Goal: Information Seeking & Learning: Learn about a topic

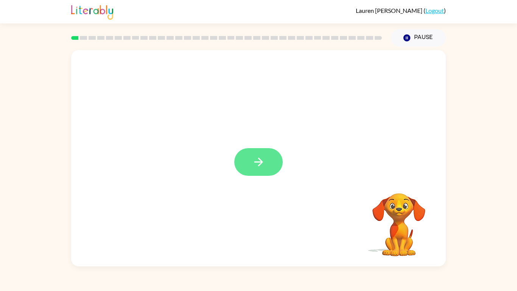
click at [256, 167] on icon "button" at bounding box center [258, 161] width 13 height 13
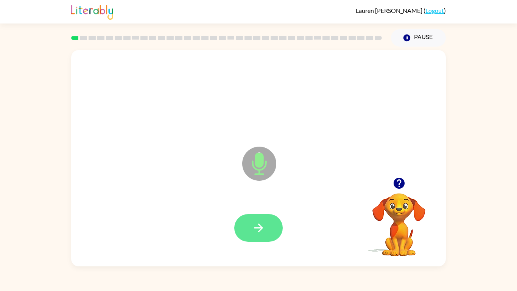
click at [256, 226] on icon "button" at bounding box center [258, 227] width 13 height 13
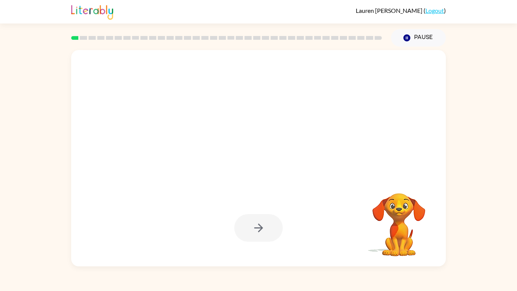
click at [251, 223] on div at bounding box center [258, 228] width 48 height 28
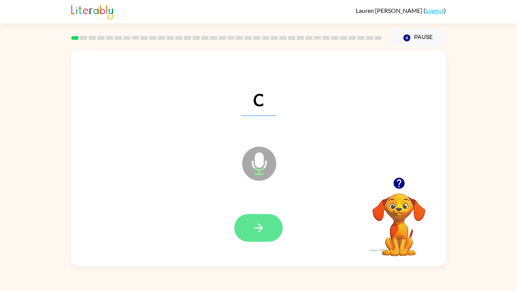
click at [248, 231] on button "button" at bounding box center [258, 228] width 48 height 28
click at [250, 235] on button "button" at bounding box center [258, 228] width 48 height 28
click at [262, 223] on icon "button" at bounding box center [258, 227] width 13 height 13
click at [248, 228] on button "button" at bounding box center [258, 228] width 48 height 28
click at [254, 233] on icon "button" at bounding box center [258, 227] width 13 height 13
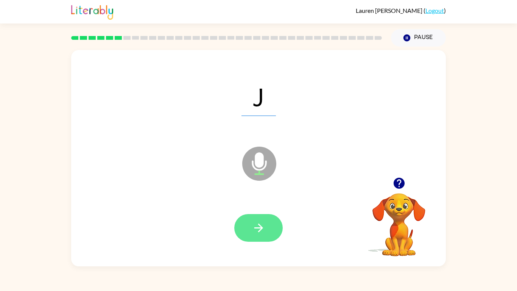
click at [247, 225] on button "button" at bounding box center [258, 228] width 48 height 28
click at [262, 215] on button "button" at bounding box center [258, 228] width 48 height 28
click at [246, 222] on button "button" at bounding box center [258, 228] width 48 height 28
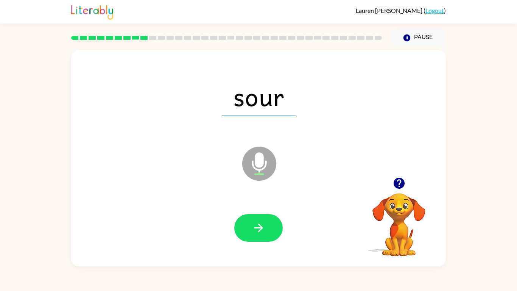
click at [253, 246] on div at bounding box center [259, 228] width 360 height 62
click at [238, 234] on button "button" at bounding box center [258, 228] width 48 height 28
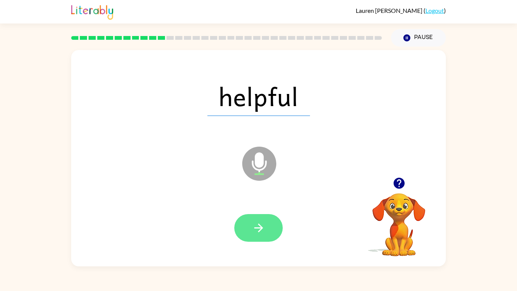
click at [282, 224] on button "button" at bounding box center [258, 228] width 48 height 28
click at [267, 220] on button "button" at bounding box center [258, 228] width 48 height 28
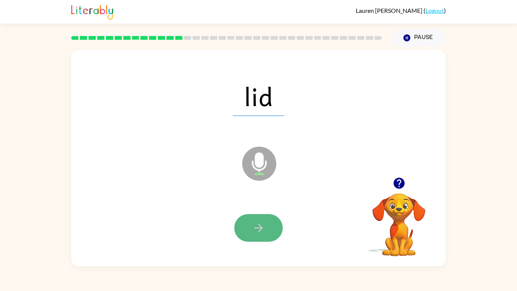
click at [263, 221] on icon "button" at bounding box center [258, 227] width 13 height 13
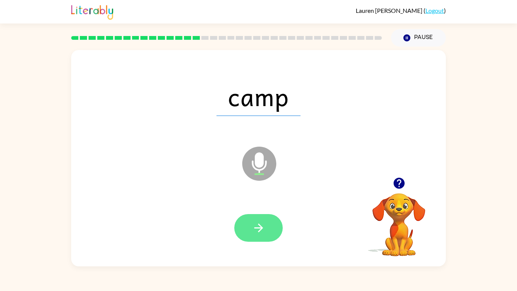
click at [263, 224] on icon "button" at bounding box center [258, 227] width 13 height 13
click at [258, 234] on icon "button" at bounding box center [258, 227] width 13 height 13
click at [265, 233] on icon "button" at bounding box center [258, 227] width 13 height 13
click at [270, 224] on button "button" at bounding box center [258, 228] width 48 height 28
click at [267, 223] on button "button" at bounding box center [258, 228] width 48 height 28
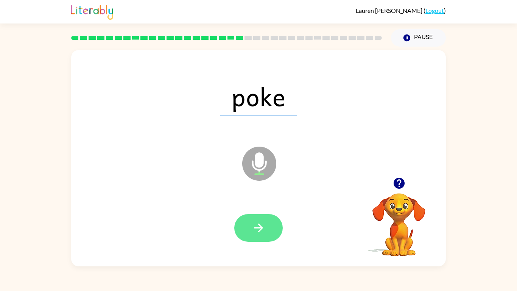
click at [260, 234] on icon "button" at bounding box center [258, 227] width 13 height 13
click at [260, 235] on button "button" at bounding box center [258, 228] width 48 height 28
click at [268, 216] on button "button" at bounding box center [258, 228] width 48 height 28
click at [265, 219] on button "button" at bounding box center [258, 228] width 48 height 28
click at [263, 229] on icon "button" at bounding box center [258, 227] width 13 height 13
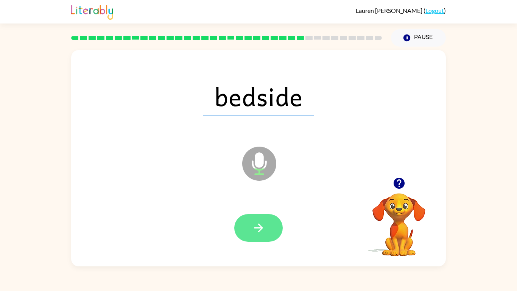
click at [262, 234] on icon "button" at bounding box center [258, 227] width 13 height 13
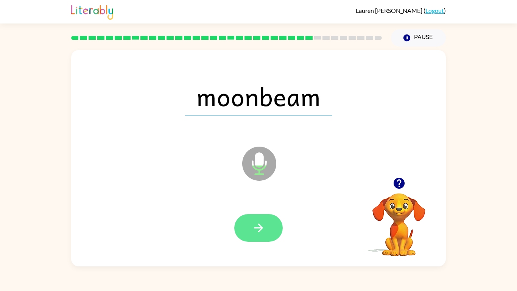
click at [267, 228] on button "button" at bounding box center [258, 228] width 48 height 28
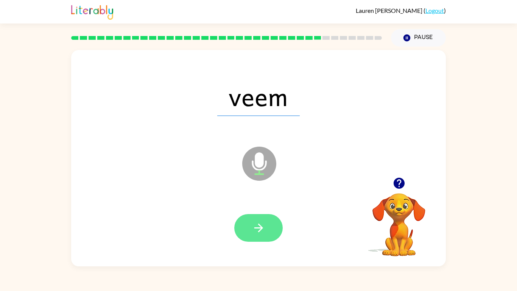
click at [269, 234] on button "button" at bounding box center [258, 228] width 48 height 28
click at [263, 234] on button "button" at bounding box center [258, 228] width 48 height 28
click at [265, 234] on icon "button" at bounding box center [258, 227] width 13 height 13
click at [259, 224] on icon "button" at bounding box center [258, 227] width 9 height 9
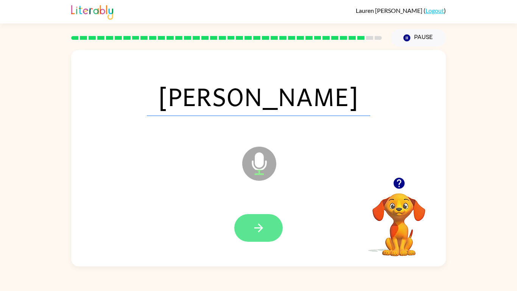
click at [265, 234] on icon "button" at bounding box center [258, 227] width 13 height 13
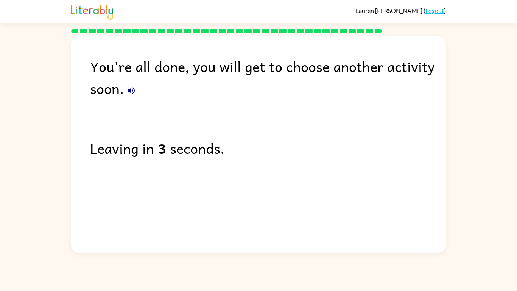
click at [130, 92] on icon "button" at bounding box center [131, 90] width 7 height 7
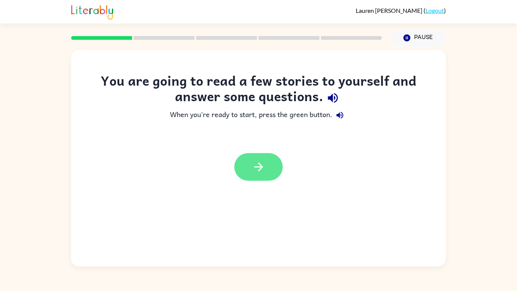
click at [273, 164] on button "button" at bounding box center [258, 167] width 48 height 28
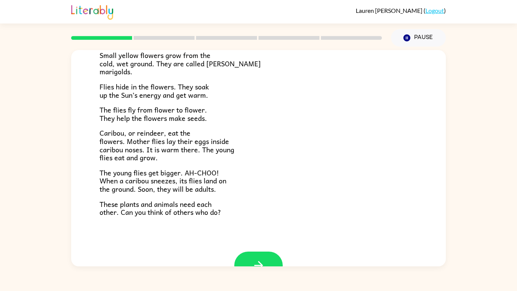
scroll to position [139, 0]
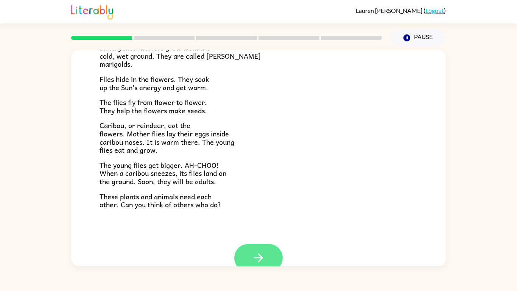
click at [245, 251] on button "button" at bounding box center [258, 258] width 48 height 28
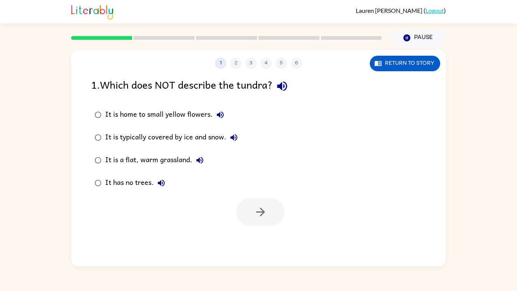
scroll to position [0, 0]
click at [288, 81] on icon "button" at bounding box center [282, 85] width 13 height 13
click at [237, 122] on label "It is home to small yellow flowers." at bounding box center [166, 114] width 158 height 23
click at [223, 116] on icon "button" at bounding box center [220, 114] width 9 height 9
click at [236, 137] on icon "button" at bounding box center [234, 137] width 7 height 7
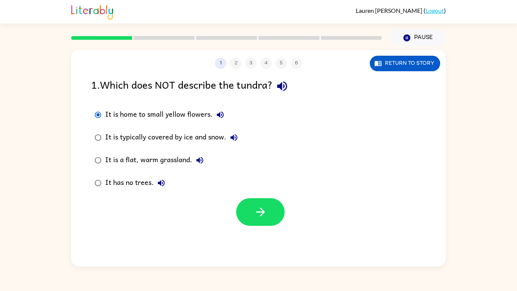
click at [204, 163] on icon "button" at bounding box center [199, 160] width 9 height 9
click at [162, 190] on button "It has no trees." at bounding box center [161, 182] width 15 height 15
click at [285, 83] on icon "button" at bounding box center [282, 86] width 10 height 10
click at [194, 166] on div "It is a flat, warm grassland." at bounding box center [156, 160] width 102 height 15
click at [207, 148] on label "It is typically covered by ice and snow." at bounding box center [166, 137] width 158 height 23
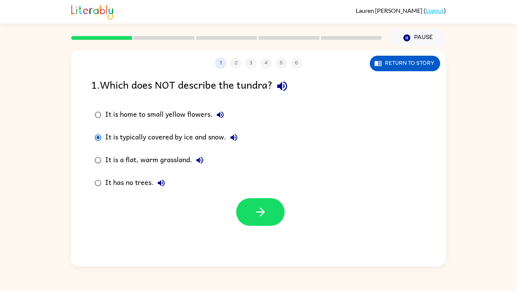
click at [207, 153] on div "It is a flat, warm grassland." at bounding box center [156, 160] width 102 height 15
click at [207, 160] on button "It is a flat, warm grassland." at bounding box center [199, 160] width 15 height 15
click at [200, 165] on button "It is a flat, warm grassland." at bounding box center [199, 160] width 15 height 15
click at [273, 209] on button "button" at bounding box center [260, 212] width 48 height 28
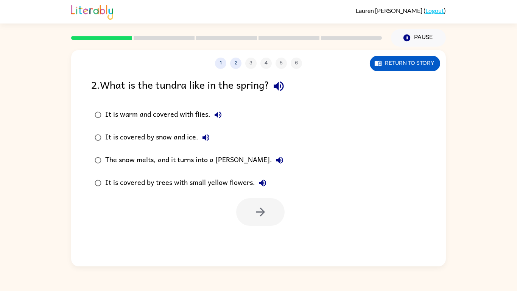
click at [284, 90] on icon "button" at bounding box center [279, 86] width 10 height 10
click at [220, 120] on button "It is warm and covered with flies." at bounding box center [217, 114] width 15 height 15
click at [210, 139] on icon "button" at bounding box center [205, 137] width 9 height 9
click at [276, 163] on icon "button" at bounding box center [279, 160] width 7 height 7
click at [262, 187] on icon "button" at bounding box center [262, 182] width 9 height 9
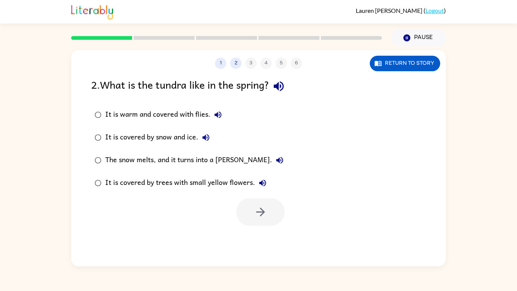
click at [282, 90] on icon "button" at bounding box center [279, 86] width 10 height 10
click at [272, 159] on button "The snow melts, and it turns into a [PERSON_NAME]." at bounding box center [279, 160] width 15 height 15
click at [210, 142] on icon "button" at bounding box center [205, 137] width 9 height 9
click at [224, 119] on div "It is warm and covered with flies." at bounding box center [165, 114] width 120 height 15
click at [223, 115] on button "It is warm and covered with flies." at bounding box center [217, 114] width 15 height 15
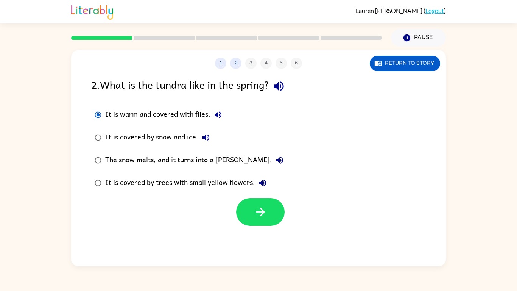
click at [276, 159] on icon "button" at bounding box center [279, 160] width 7 height 7
click at [275, 159] on icon "button" at bounding box center [279, 160] width 9 height 9
click at [256, 182] on button "It is covered by trees with small yellow flowers." at bounding box center [262, 182] width 15 height 15
click at [263, 186] on icon "button" at bounding box center [262, 182] width 9 height 9
click at [282, 206] on button "button" at bounding box center [260, 212] width 48 height 28
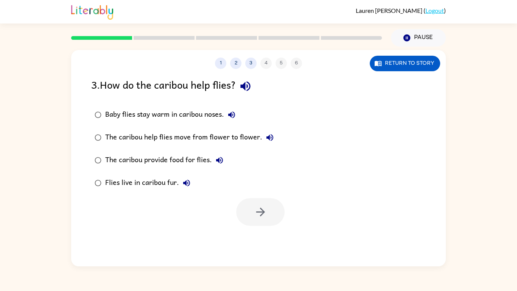
click at [252, 84] on icon "button" at bounding box center [245, 85] width 13 height 13
click at [245, 87] on icon "button" at bounding box center [245, 86] width 10 height 10
click at [233, 114] on icon "button" at bounding box center [231, 114] width 9 height 9
click at [248, 87] on icon "button" at bounding box center [245, 86] width 10 height 10
click at [235, 113] on icon "button" at bounding box center [231, 114] width 7 height 7
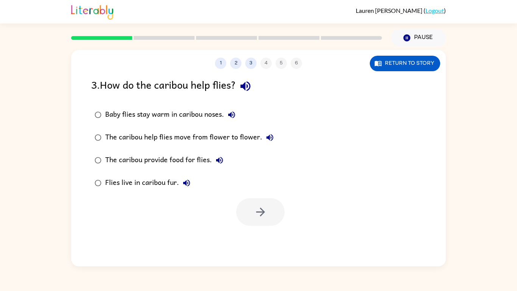
click at [255, 141] on div "The caribou help flies move from flower to flower." at bounding box center [191, 137] width 172 height 15
click at [263, 141] on button "The caribou help flies move from flower to flower." at bounding box center [269, 137] width 15 height 15
click at [224, 166] on div "The caribou provide food for flies." at bounding box center [166, 160] width 122 height 15
click at [217, 165] on button "The caribou provide food for flies." at bounding box center [219, 160] width 15 height 15
click at [254, 218] on icon "button" at bounding box center [260, 211] width 13 height 13
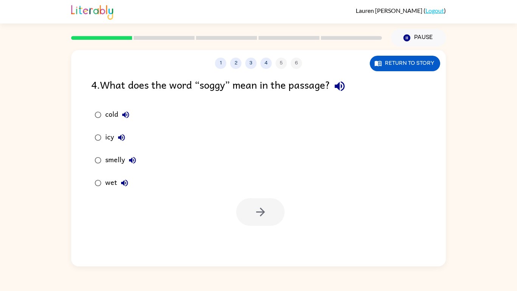
click at [357, 77] on div "4 . What does the word “soggy” mean in the passage?" at bounding box center [258, 85] width 335 height 19
click at [344, 86] on icon "button" at bounding box center [340, 86] width 10 height 10
click at [131, 114] on button "cold" at bounding box center [125, 114] width 15 height 15
click at [123, 141] on icon "button" at bounding box center [121, 137] width 9 height 9
click at [132, 161] on icon "button" at bounding box center [132, 160] width 7 height 7
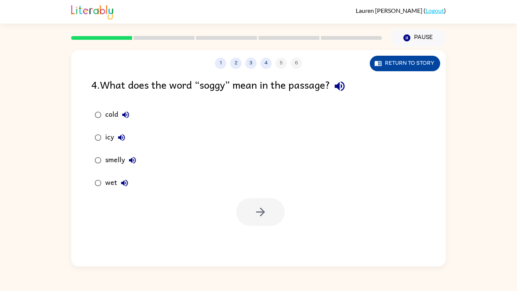
click at [414, 64] on button "Return to story" at bounding box center [405, 64] width 70 height 16
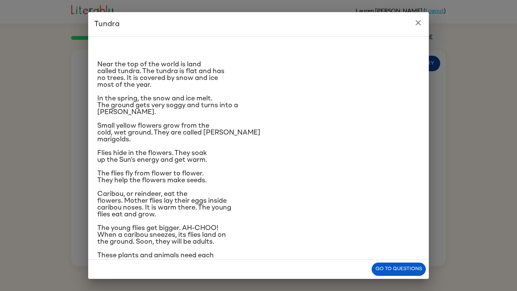
scroll to position [19, 0]
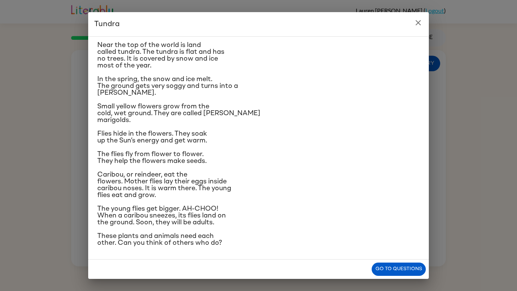
click at [430, 17] on div "Tundra Near the top of the world is land called tundra. The tundra is flat and …" at bounding box center [258, 145] width 517 height 291
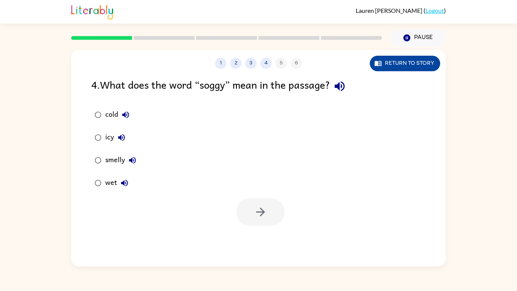
click at [424, 62] on button "Return to story" at bounding box center [405, 64] width 70 height 16
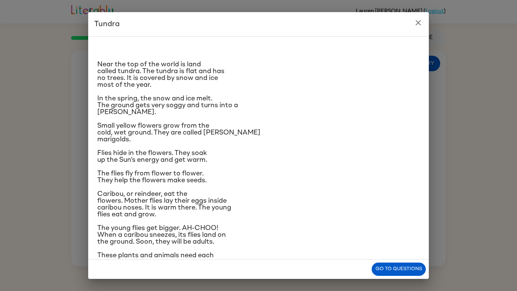
click at [422, 20] on icon "close" at bounding box center [418, 22] width 9 height 9
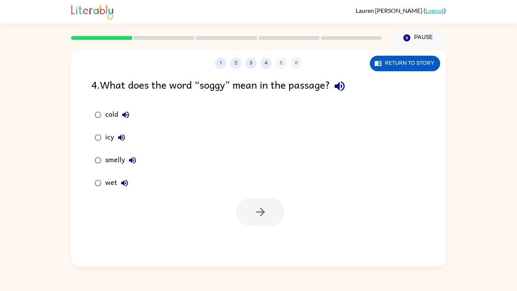
click at [344, 85] on icon "button" at bounding box center [340, 86] width 10 height 10
click at [428, 62] on button "Return to story" at bounding box center [405, 64] width 70 height 16
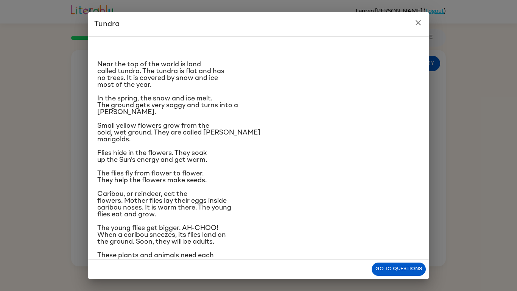
click at [416, 20] on icon "close" at bounding box center [418, 22] width 9 height 9
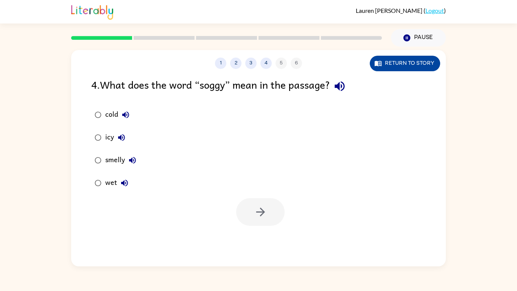
click at [432, 64] on button "Return to story" at bounding box center [405, 64] width 70 height 16
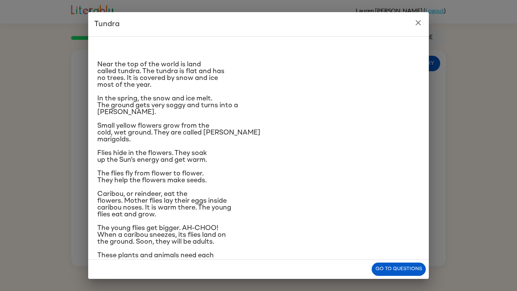
click at [420, 24] on icon "close" at bounding box center [418, 22] width 9 height 9
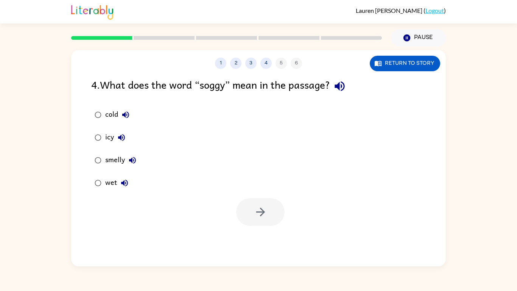
click at [123, 187] on icon "button" at bounding box center [124, 182] width 9 height 9
click at [131, 164] on icon "button" at bounding box center [132, 160] width 9 height 9
click at [120, 141] on icon "button" at bounding box center [121, 137] width 9 height 9
click at [126, 109] on button "cold" at bounding box center [125, 114] width 15 height 15
click at [258, 211] on icon "button" at bounding box center [260, 211] width 13 height 13
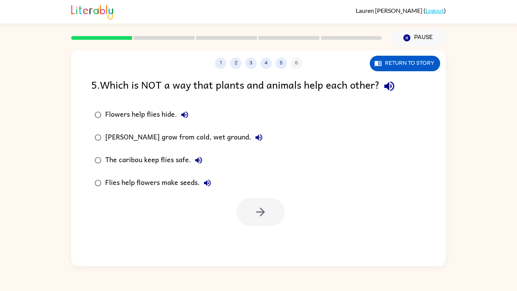
click at [394, 86] on icon "button" at bounding box center [389, 86] width 10 height 10
click at [396, 86] on icon "button" at bounding box center [389, 85] width 13 height 13
click at [185, 113] on icon "button" at bounding box center [184, 114] width 9 height 9
click at [260, 135] on icon "button" at bounding box center [258, 137] width 9 height 9
click at [198, 161] on icon "button" at bounding box center [198, 160] width 7 height 7
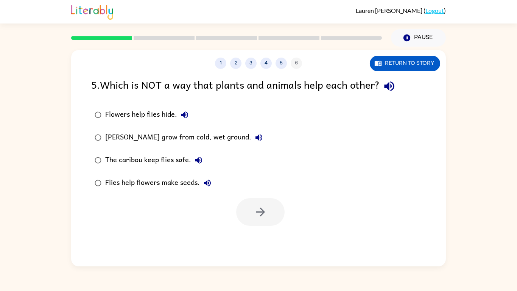
click at [213, 182] on button "Flies help flowers make seeds." at bounding box center [207, 182] width 15 height 15
click at [189, 243] on div "1 2 3 4 5 6 Return to story 5 . Which is NOT a way that plants and animals help…" at bounding box center [258, 158] width 375 height 216
click at [189, 253] on div "1 2 3 4 5 6 Return to story 5 . Which is NOT a way that plants and animals help…" at bounding box center [258, 158] width 375 height 216
click at [179, 253] on div "1 2 3 4 5 6 Return to story 5 . Which is NOT a way that plants and animals help…" at bounding box center [258, 158] width 375 height 216
click at [179, 260] on div "1 2 3 4 5 6 Return to story 5 . Which is NOT a way that plants and animals help…" at bounding box center [258, 158] width 375 height 216
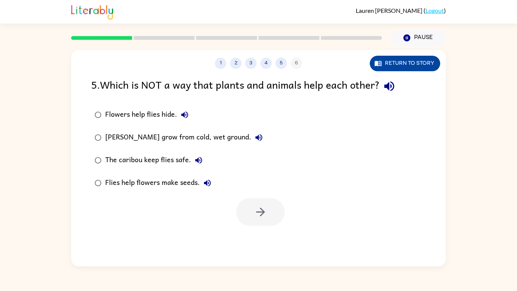
click at [425, 68] on button "Return to story" at bounding box center [405, 64] width 70 height 16
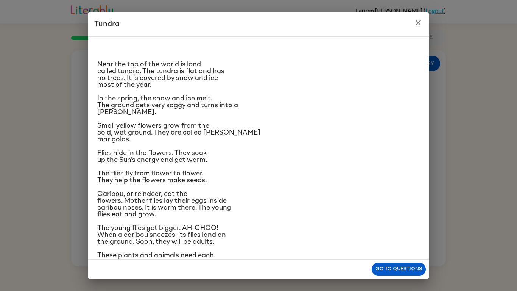
click at [422, 20] on icon "close" at bounding box center [418, 22] width 9 height 9
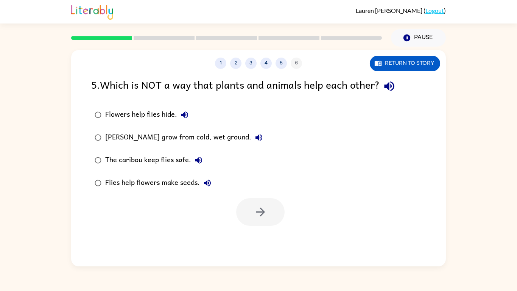
click at [189, 116] on icon "button" at bounding box center [184, 114] width 9 height 9
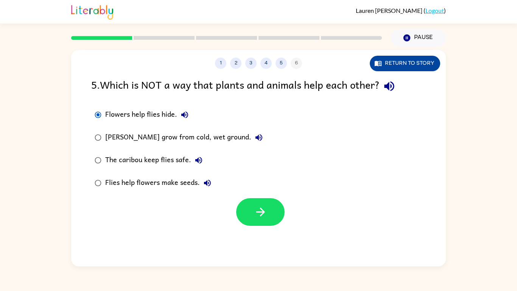
click at [421, 59] on button "Return to story" at bounding box center [405, 64] width 70 height 16
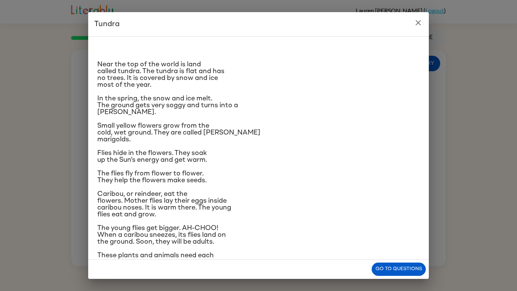
click at [425, 18] on h2 "Tundra" at bounding box center [258, 24] width 341 height 24
click at [415, 18] on button "close" at bounding box center [418, 22] width 15 height 15
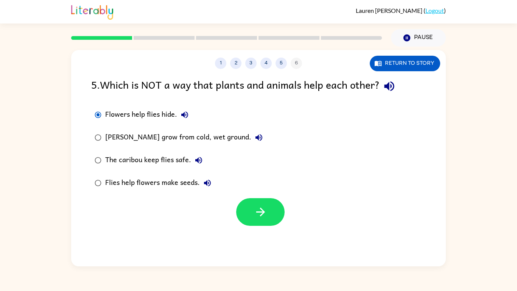
click at [262, 137] on button "[PERSON_NAME] grow from cold, wet ground." at bounding box center [258, 137] width 15 height 15
click at [256, 143] on button "[PERSON_NAME] grow from cold, wet ground." at bounding box center [258, 137] width 15 height 15
click at [418, 68] on button "Return to story" at bounding box center [405, 64] width 70 height 16
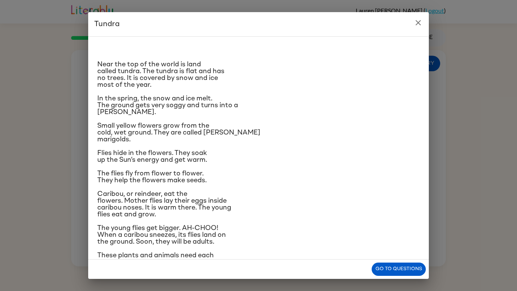
click at [415, 23] on icon "close" at bounding box center [418, 22] width 9 height 9
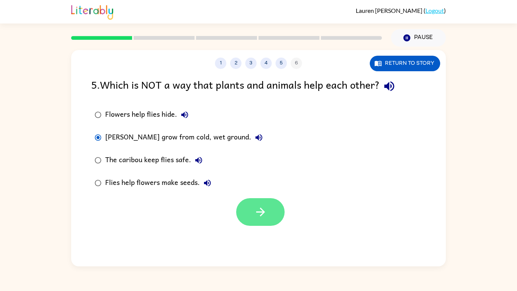
click at [282, 210] on button "button" at bounding box center [260, 212] width 48 height 28
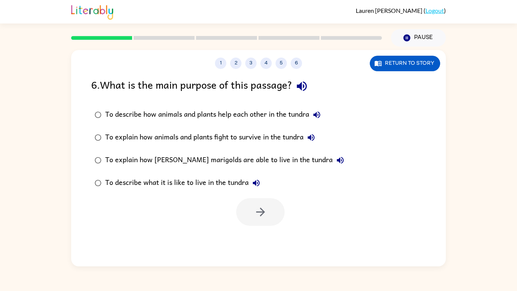
click at [309, 87] on icon "button" at bounding box center [301, 85] width 13 height 13
click at [320, 117] on icon "button" at bounding box center [316, 114] width 9 height 9
click at [319, 133] on button "To explain how animals and plants fight to survive in the tundra" at bounding box center [311, 137] width 15 height 15
click at [337, 159] on icon "button" at bounding box center [340, 160] width 7 height 7
click at [254, 187] on icon "button" at bounding box center [256, 182] width 9 height 9
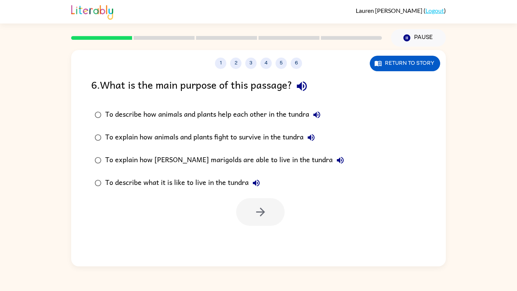
click at [336, 162] on icon "button" at bounding box center [340, 160] width 9 height 9
click at [336, 159] on icon "button" at bounding box center [340, 160] width 9 height 9
click at [324, 113] on button "To describe how animals and plants help each other in the tundra" at bounding box center [316, 114] width 15 height 15
click at [273, 214] on button "button" at bounding box center [260, 212] width 48 height 28
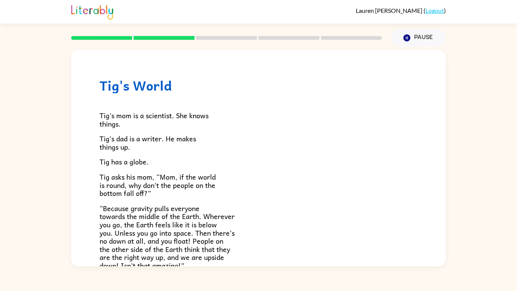
scroll to position [0, 0]
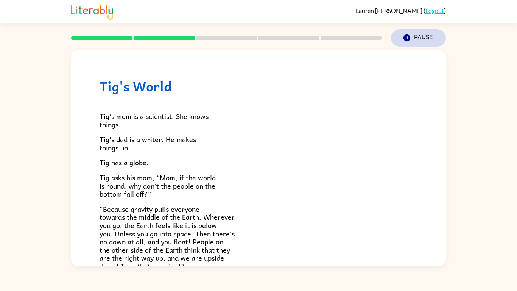
click at [410, 45] on button "Pause Pause" at bounding box center [418, 37] width 55 height 17
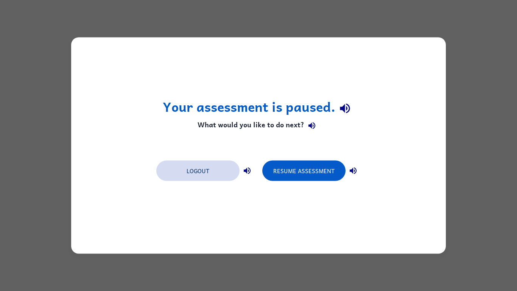
click at [184, 172] on button "Logout" at bounding box center [197, 171] width 83 height 20
